Goal: Transaction & Acquisition: Book appointment/travel/reservation

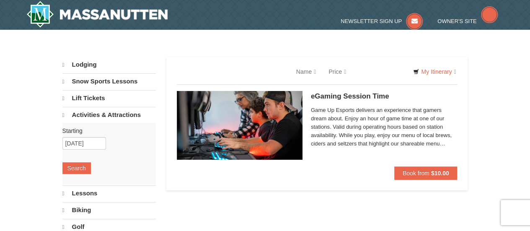
select select "10"
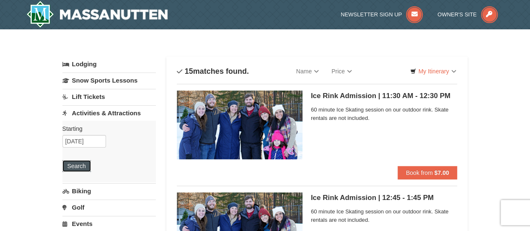
click at [69, 166] on button "Search" at bounding box center [76, 166] width 29 height 12
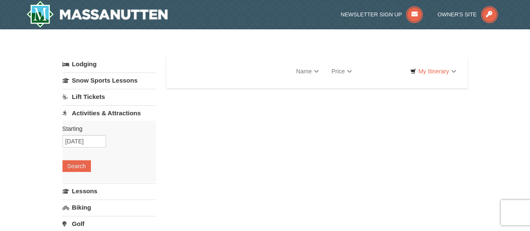
select select "10"
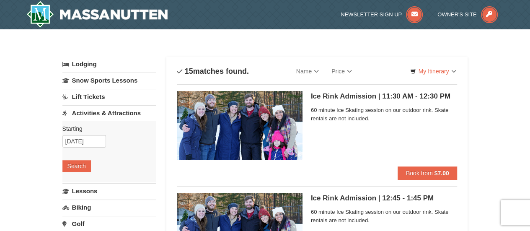
select select "10"
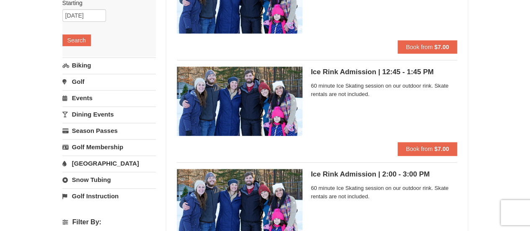
scroll to position [168, 0]
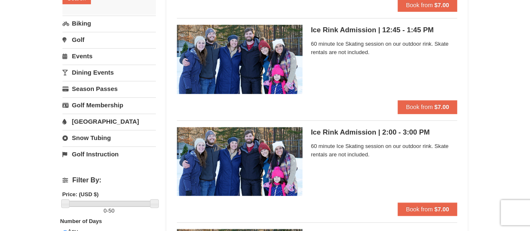
click at [87, 74] on link "Dining Events" at bounding box center [109, 73] width 94 height 16
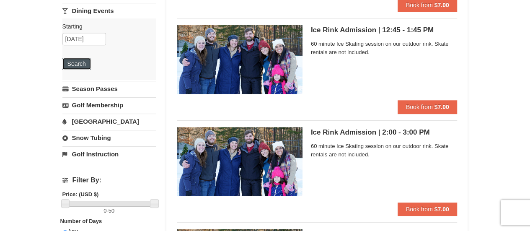
click at [77, 65] on button "Search" at bounding box center [76, 64] width 29 height 12
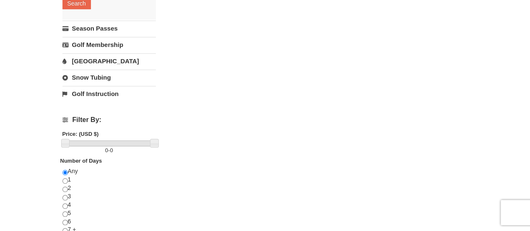
scroll to position [210, 0]
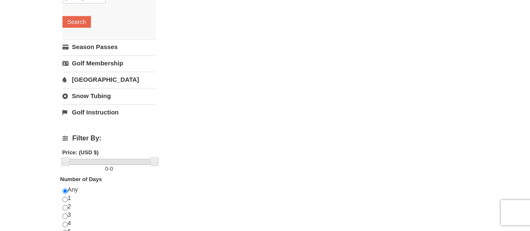
click at [84, 72] on link "[GEOGRAPHIC_DATA]" at bounding box center [109, 80] width 94 height 16
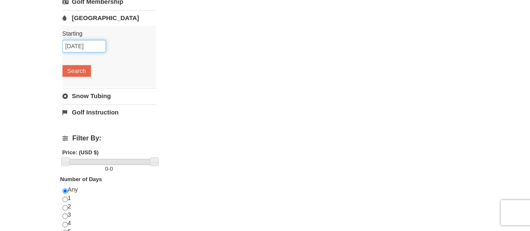
click at [83, 50] on body "Browser Not Supported We notice you are using a browser which will not provide …" at bounding box center [265, 156] width 530 height 733
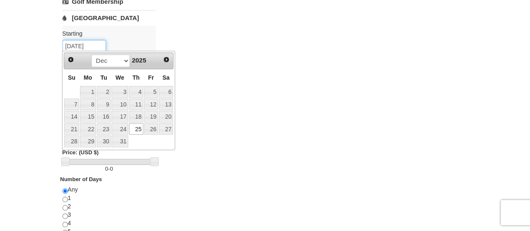
click at [80, 46] on input "12/25/2025" at bounding box center [84, 46] width 44 height 13
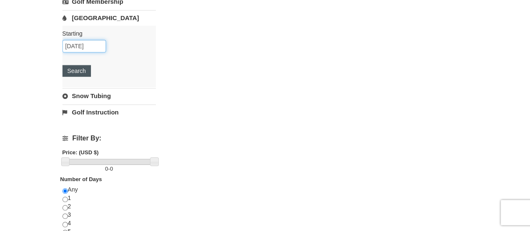
type input "[DATE]"
click at [81, 70] on button "Search" at bounding box center [76, 71] width 29 height 12
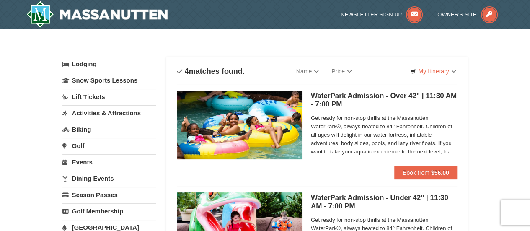
click at [258, 113] on img at bounding box center [240, 125] width 126 height 69
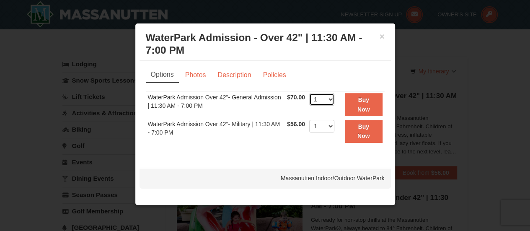
click at [331, 98] on select "1 2 3 4 5 6 7 8 9 10 11 12 13 14 15 16 17 18 19 20 21 22" at bounding box center [321, 99] width 25 height 13
click at [203, 78] on link "Photos" at bounding box center [196, 75] width 32 height 16
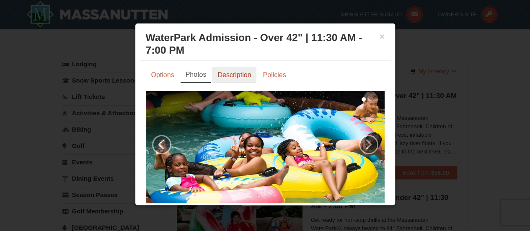
click at [220, 71] on link "Description" at bounding box center [234, 75] width 44 height 16
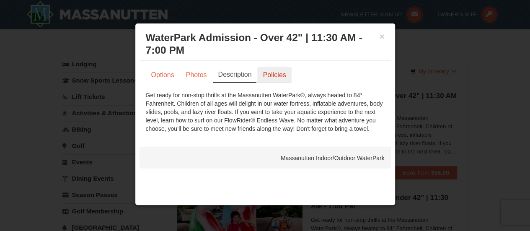
click at [262, 72] on link "Policies" at bounding box center [274, 75] width 34 height 16
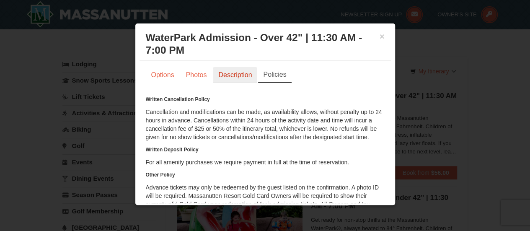
click at [235, 73] on link "Description" at bounding box center [235, 75] width 44 height 16
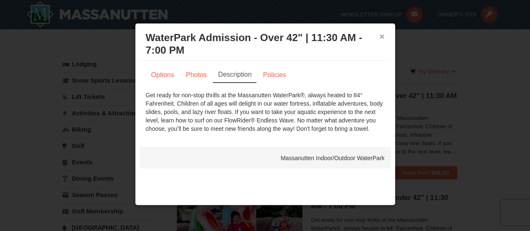
click at [383, 34] on button "×" at bounding box center [382, 36] width 5 height 8
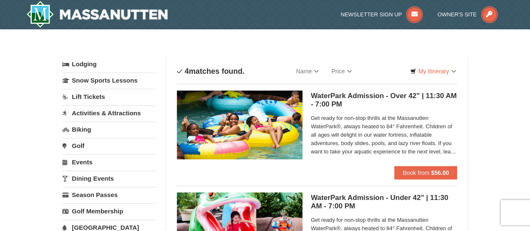
click at [107, 112] on link "Activities & Attractions" at bounding box center [109, 113] width 94 height 16
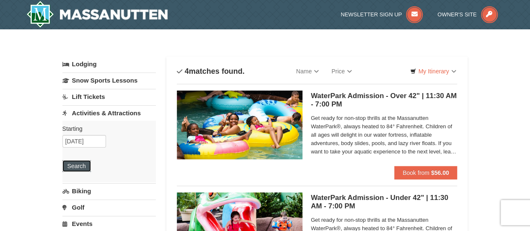
click at [84, 161] on button "Search" at bounding box center [76, 166] width 29 height 12
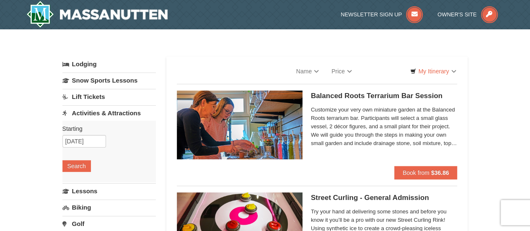
select select "10"
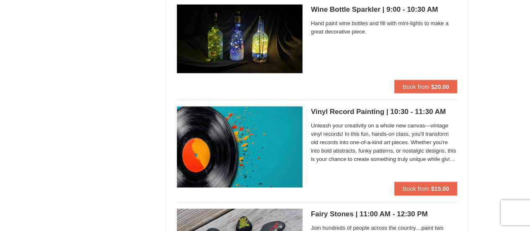
scroll to position [2306, 0]
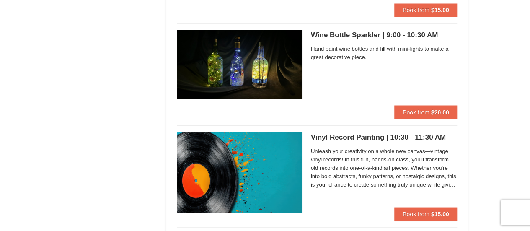
click at [263, 157] on img at bounding box center [240, 172] width 126 height 81
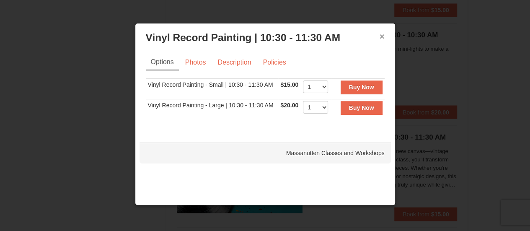
click at [381, 36] on button "×" at bounding box center [382, 36] width 5 height 8
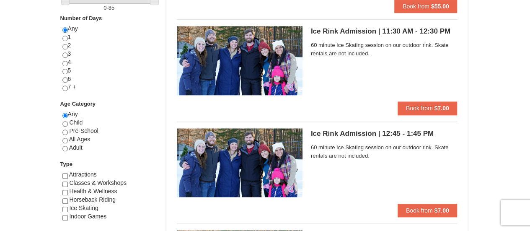
scroll to position [377, 0]
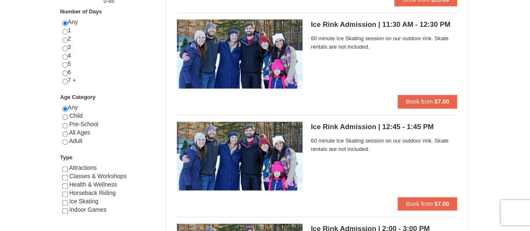
click at [69, 116] on span "Child" at bounding box center [75, 115] width 13 height 7
click at [65, 114] on input "radio" at bounding box center [64, 116] width 5 height 5
radio input "true"
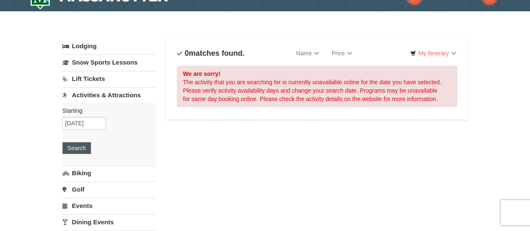
scroll to position [0, 0]
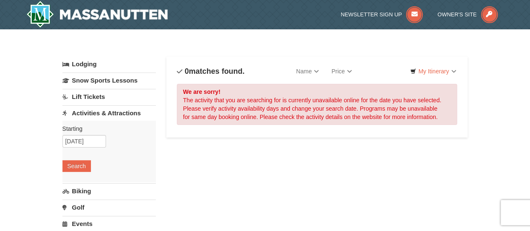
click at [82, 96] on link "Lift Tickets" at bounding box center [109, 97] width 94 height 16
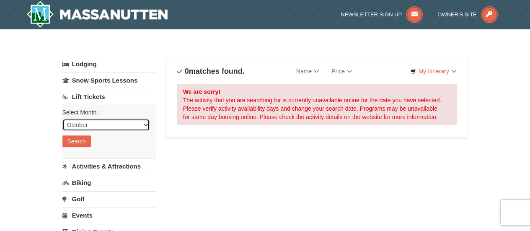
click at [91, 122] on select "October November December January February March April May June July August Sep…" at bounding box center [105, 125] width 87 height 13
select select "12"
click at [62, 119] on select "October November December January February March April May June July August Sep…" at bounding box center [105, 125] width 87 height 13
click at [67, 142] on button "Search" at bounding box center [76, 141] width 29 height 12
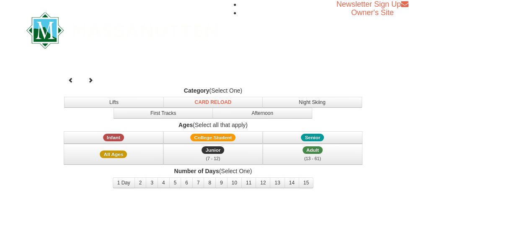
select select "12"
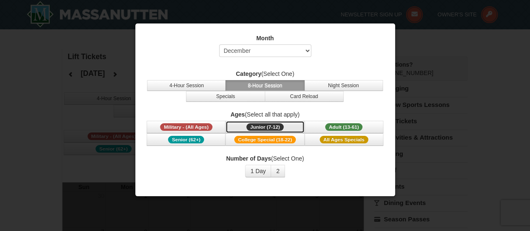
click at [267, 124] on span "Junior (7-12)" at bounding box center [265, 127] width 37 height 8
click at [199, 141] on span "Senior (62+)" at bounding box center [186, 140] width 36 height 8
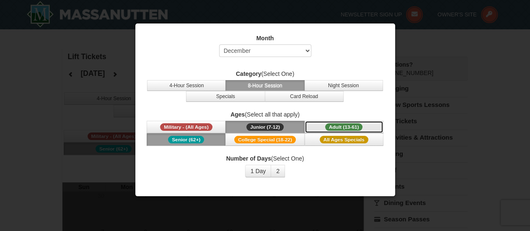
click at [335, 125] on span "Adult (13-61)" at bounding box center [344, 127] width 38 height 8
click at [335, 133] on button "All Ages Specials" at bounding box center [344, 139] width 79 height 13
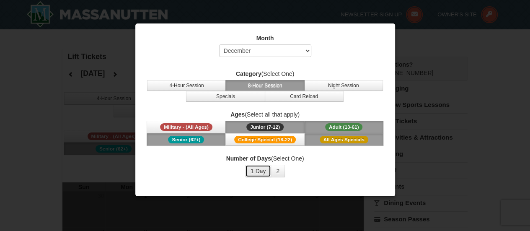
click at [258, 168] on button "1 Day" at bounding box center [258, 171] width 26 height 13
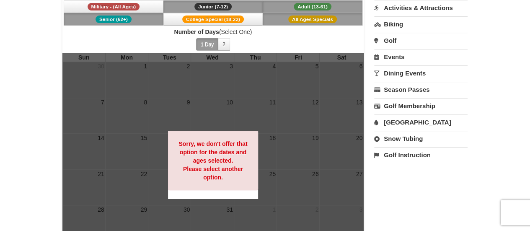
scroll to position [126, 0]
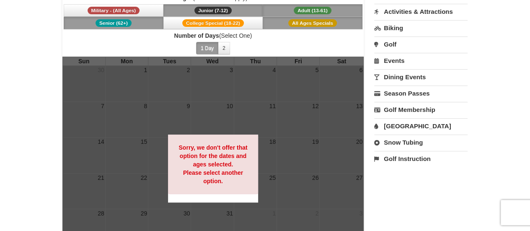
click at [324, 22] on span "All Ages Specials" at bounding box center [312, 23] width 49 height 8
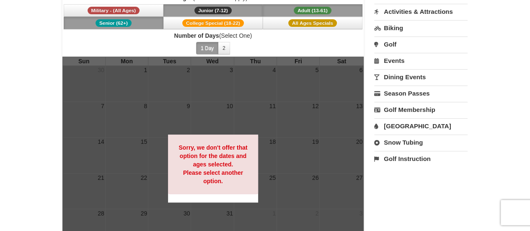
click at [220, 8] on span "Junior (7-12)" at bounding box center [213, 11] width 37 height 8
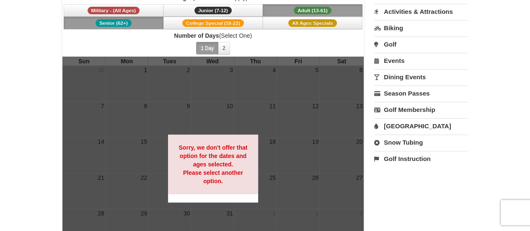
click at [144, 19] on button "Senior (62+)" at bounding box center [114, 23] width 100 height 13
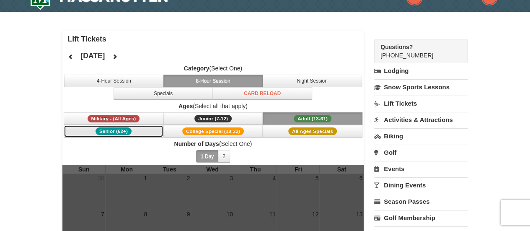
scroll to position [0, 0]
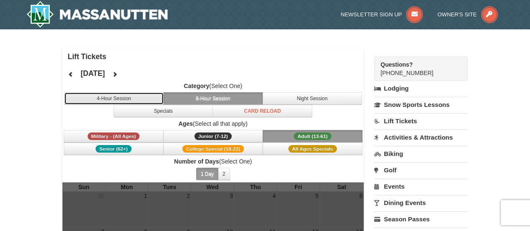
click at [131, 93] on button "4-Hour Session" at bounding box center [114, 98] width 100 height 13
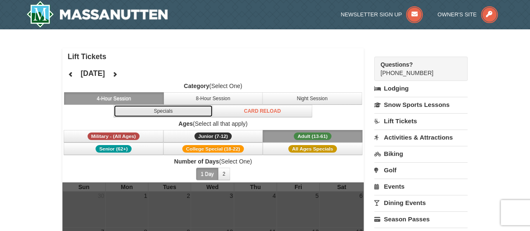
click at [146, 108] on button "Specials" at bounding box center [164, 111] width 100 height 13
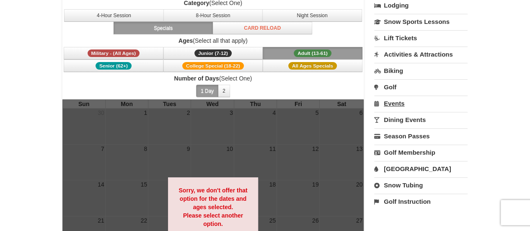
scroll to position [84, 0]
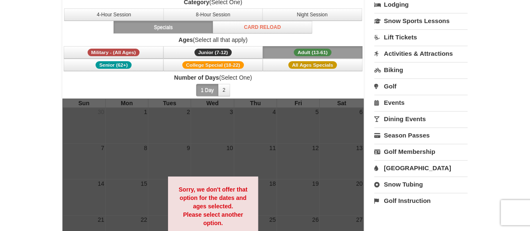
click at [389, 99] on link "Events" at bounding box center [421, 103] width 94 height 16
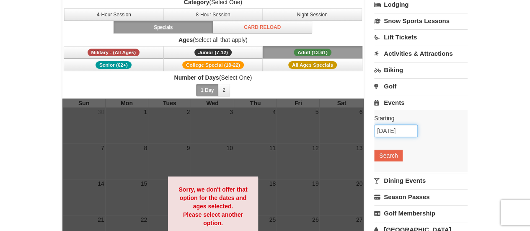
click at [391, 131] on input "[DATE]" at bounding box center [396, 131] width 44 height 13
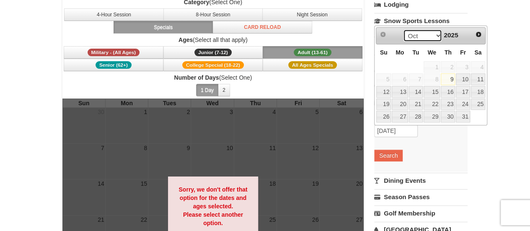
click at [432, 33] on select "Oct Nov Dec" at bounding box center [422, 35] width 39 height 13
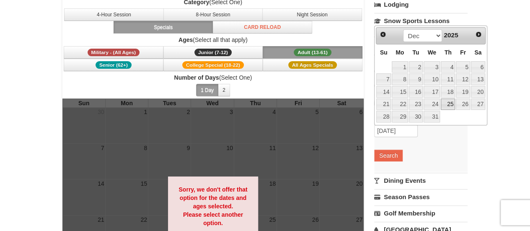
click at [447, 104] on link "25" at bounding box center [448, 105] width 14 height 12
type input "12/25/2025"
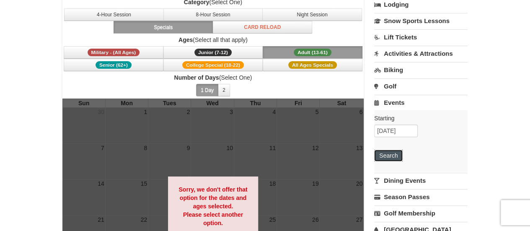
click at [382, 158] on button "Search" at bounding box center [388, 156] width 29 height 12
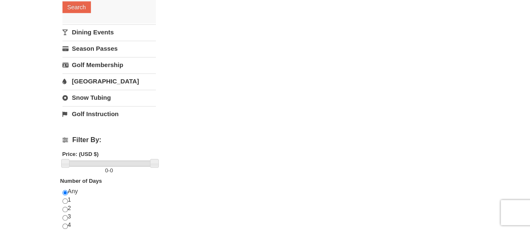
scroll to position [210, 0]
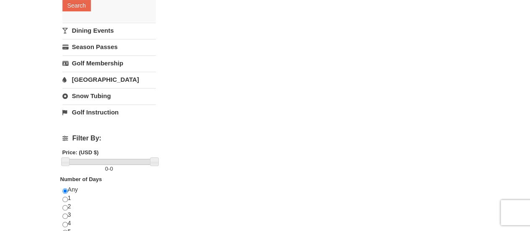
click at [95, 92] on link "Snow Tubing" at bounding box center [109, 96] width 94 height 16
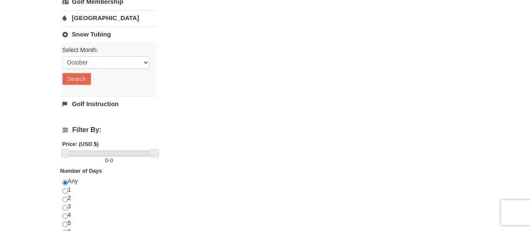
click at [116, 52] on label "Select Month:" at bounding box center [105, 50] width 87 height 8
click at [115, 58] on select "October November December January February March April May June July August Sep…" at bounding box center [105, 62] width 87 height 13
select select "12"
click at [62, 56] on select "October November December January February March April May June July August Sep…" at bounding box center [105, 62] width 87 height 13
click at [86, 79] on button "Search" at bounding box center [76, 79] width 29 height 12
